Goal: Entertainment & Leisure: Browse casually

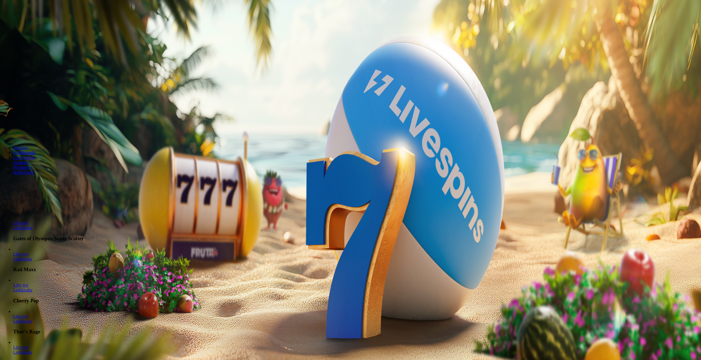
click at [32, 22] on span "Kirjaudu" at bounding box center [37, 20] width 13 height 4
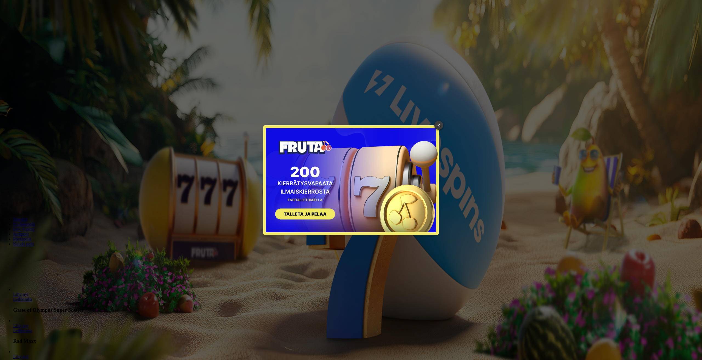
click at [437, 125] on link "×" at bounding box center [438, 125] width 9 height 9
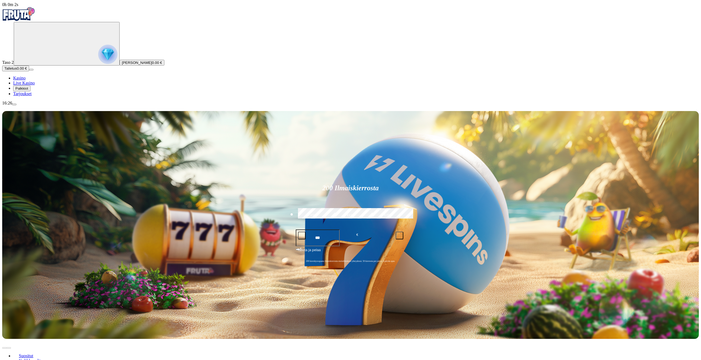
click at [28, 90] on span "Palkkiot" at bounding box center [21, 88] width 13 height 4
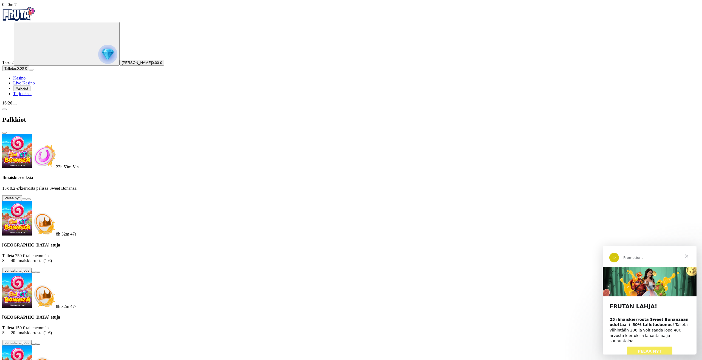
click at [26, 199] on button at bounding box center [24, 200] width 4 height 2
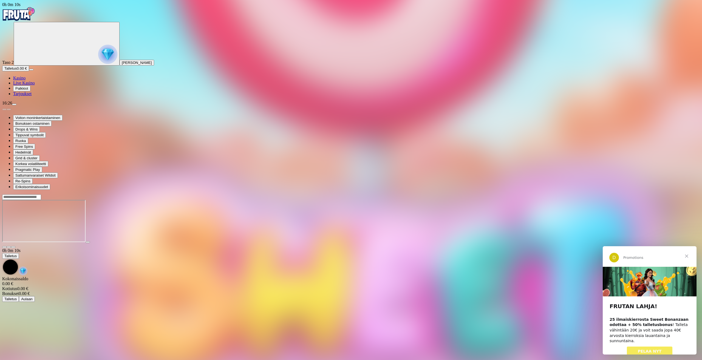
click at [688, 254] on span "Sulje" at bounding box center [687, 256] width 20 height 20
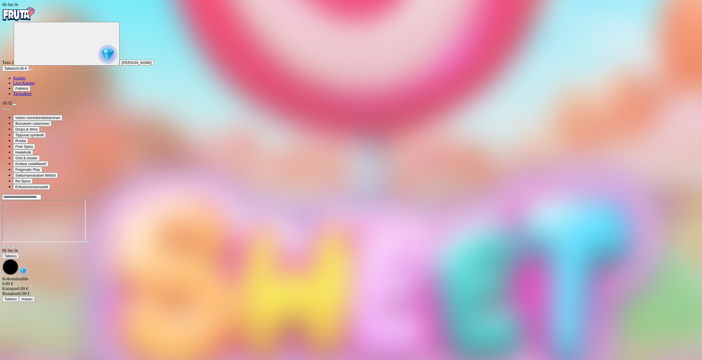
click at [26, 80] on span "Kasino" at bounding box center [19, 78] width 12 height 5
